Goal: Information Seeking & Learning: Learn about a topic

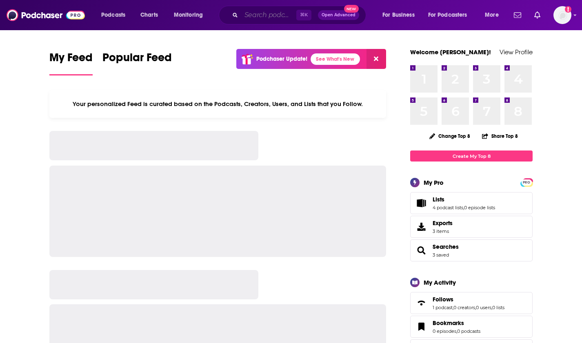
click at [256, 14] on input "Search podcasts, credits, & more..." at bounding box center [268, 15] width 55 height 13
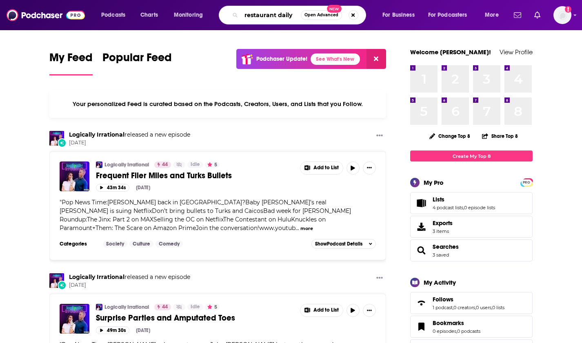
type input "restaurant daily"
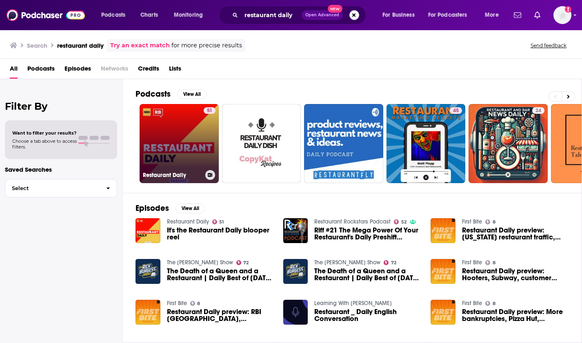
click at [186, 166] on link "51 Restaurant Daily" at bounding box center [179, 143] width 79 height 79
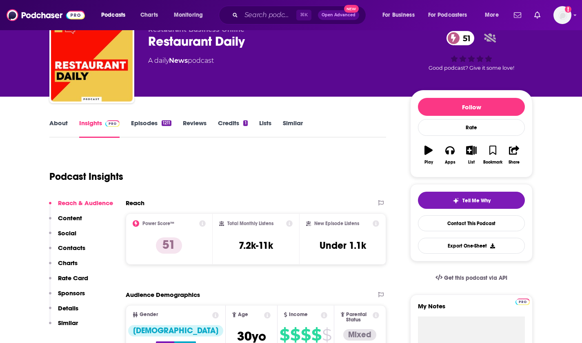
scroll to position [38, 0]
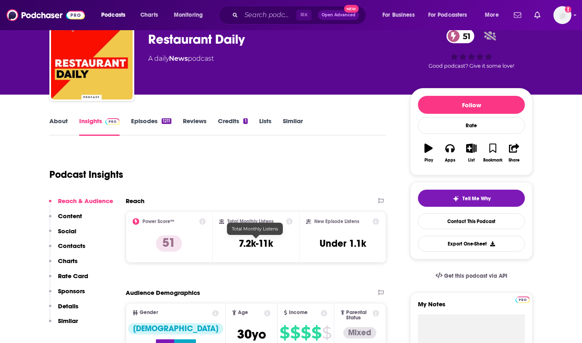
click at [239, 243] on h3 "7.2k-11k" at bounding box center [256, 244] width 34 height 12
drag, startPoint x: 237, startPoint y: 242, endPoint x: 286, endPoint y: 243, distance: 48.6
click at [286, 243] on div "Total Monthly Listens 7.2k-11k" at bounding box center [256, 238] width 74 height 38
click at [255, 247] on h3 "7.2k-11k" at bounding box center [256, 244] width 34 height 12
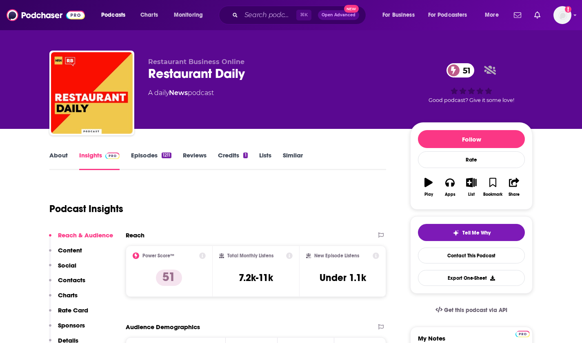
scroll to position [0, 0]
